Goal: Information Seeking & Learning: Learn about a topic

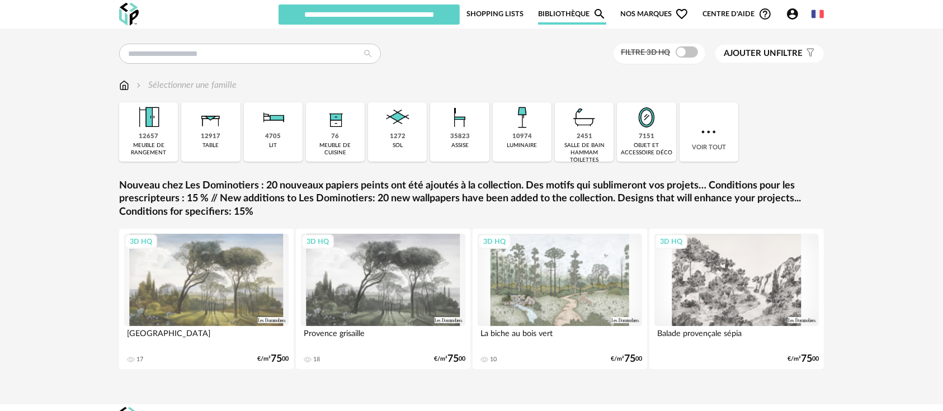
click at [793, 16] on icon "Account Circle icon" at bounding box center [792, 13] width 13 height 13
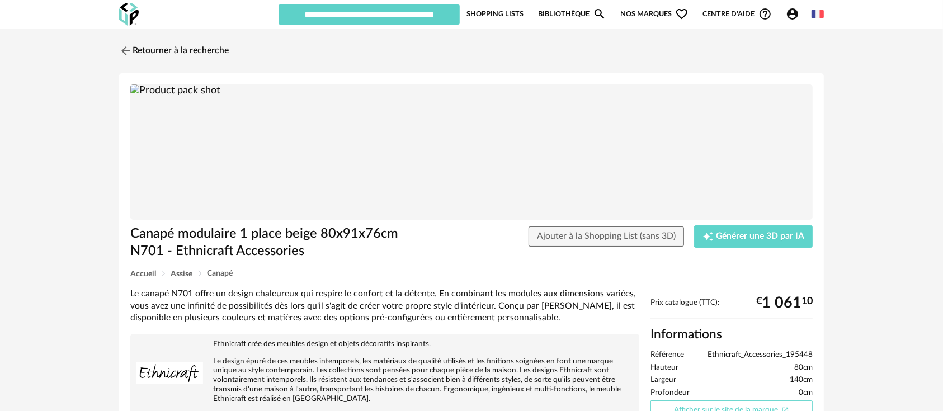
click at [704, 401] on link "Afficher sur le site de la marque Open In New icon" at bounding box center [731, 410] width 162 height 20
click at [235, 232] on h1 "Canapé modulaire 1 place beige 80x91x76cm N701 - Ethnicraft Accessories" at bounding box center [269, 242] width 278 height 34
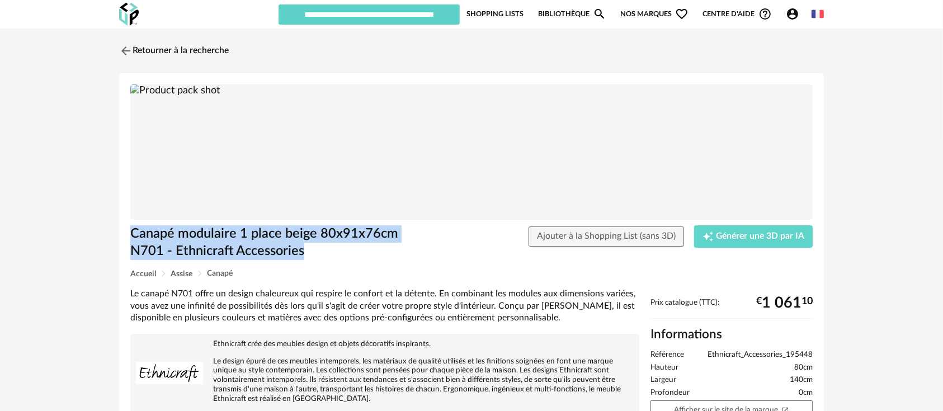
drag, startPoint x: 303, startPoint y: 246, endPoint x: 125, endPoint y: 235, distance: 178.2
click at [125, 234] on div "Canapé modulaire 1 place beige 80x91x76cm N701 - Ethnicraft Accessories" at bounding box center [269, 247] width 289 height 44
copy h1 "Canapé modulaire 1 place beige 80x91x76cm N701 - Ethnicraft Accessories"
click at [474, 149] on img at bounding box center [471, 152] width 682 height 136
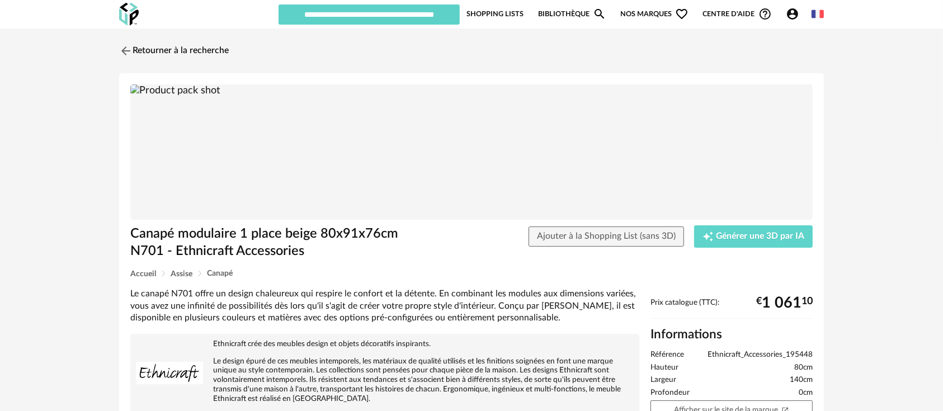
click at [403, 291] on div "Le canapé N701 offre un design chaleureux qui respire le confort et la détente.…" at bounding box center [384, 306] width 509 height 36
drag, startPoint x: 707, startPoint y: 357, endPoint x: 819, endPoint y: 356, distance: 111.9
click at [819, 356] on div "Canapé modulaire 1 place beige 80x91x76cm N701 - Ethnicraft Accessories Ajouter…" at bounding box center [471, 308] width 705 height 471
copy span "Ethnicraft_Accessories_195448"
